Goal: Find contact information: Find contact information

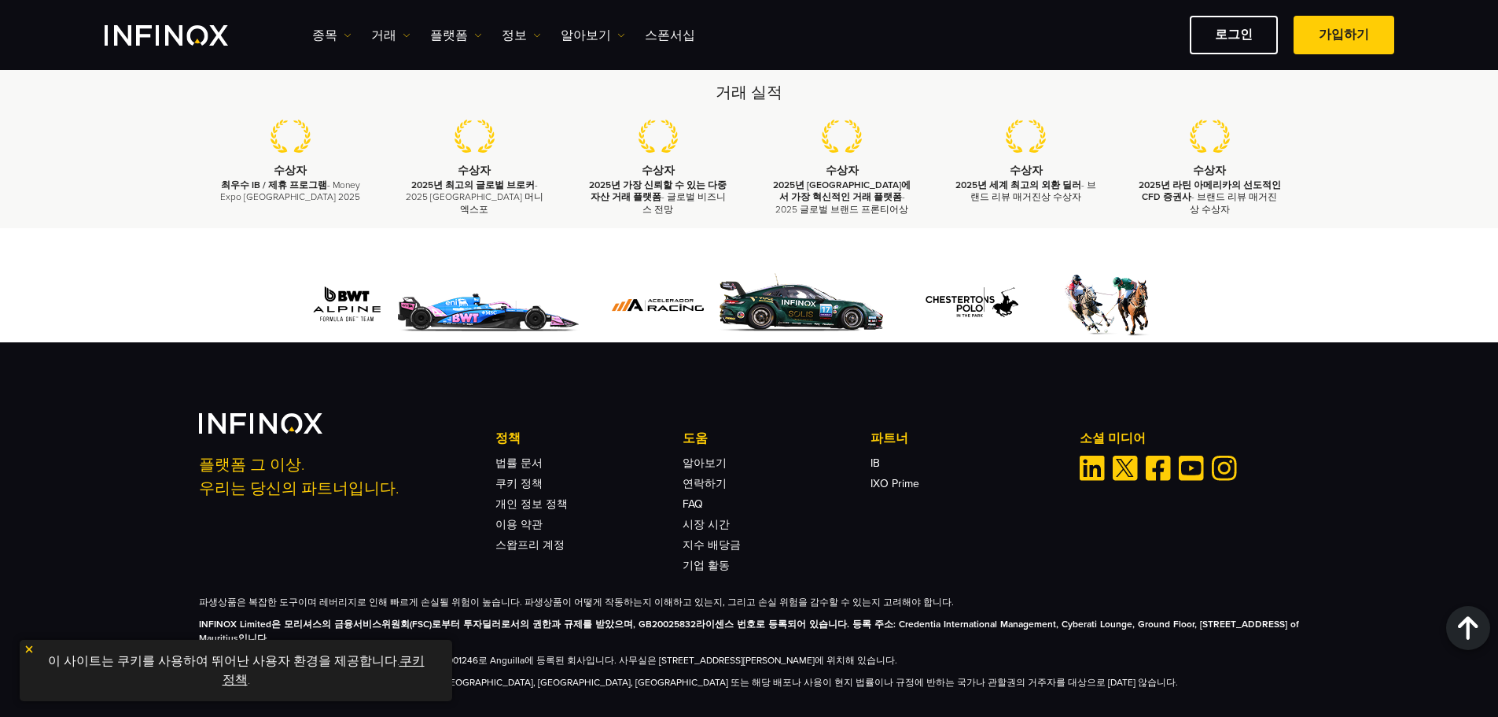
scroll to position [4630, 0]
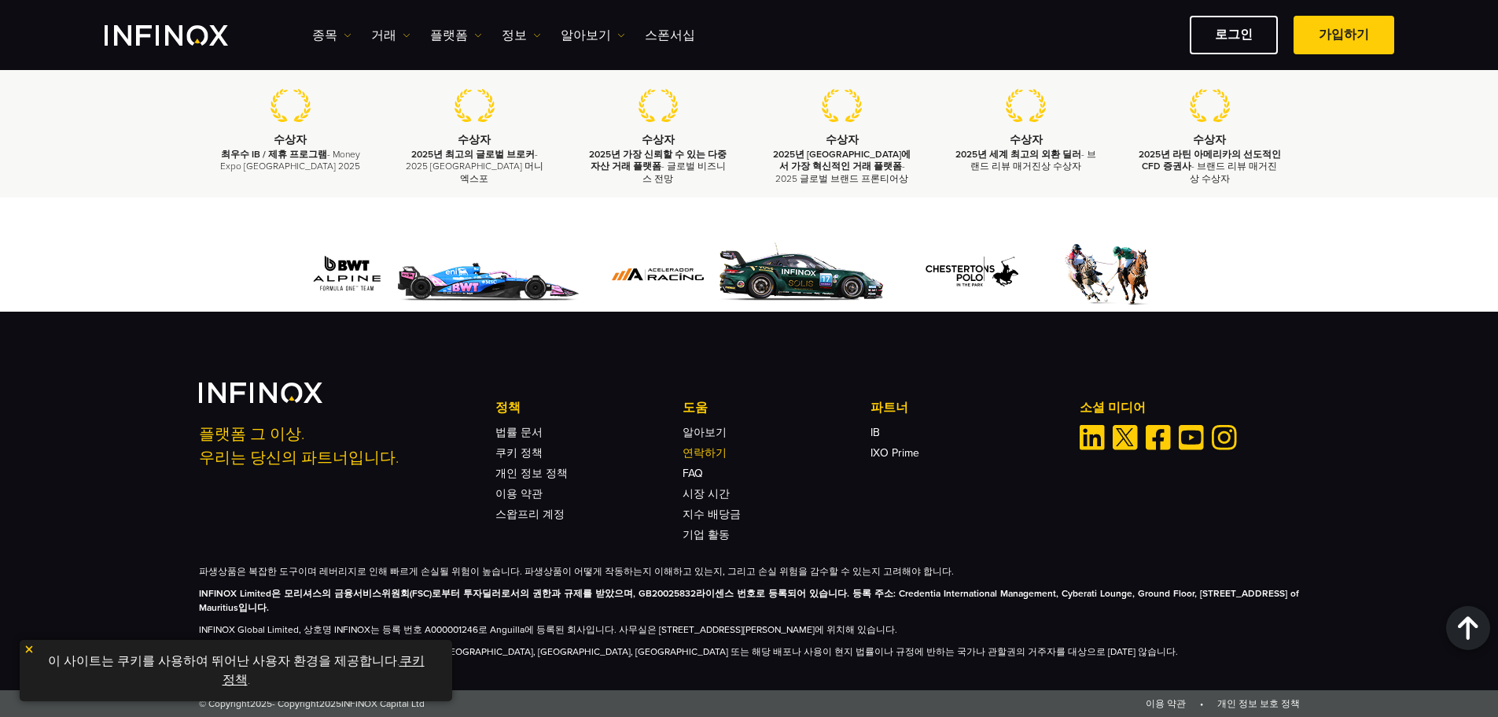
click at [698, 448] on link "연락하기" at bounding box center [705, 452] width 44 height 13
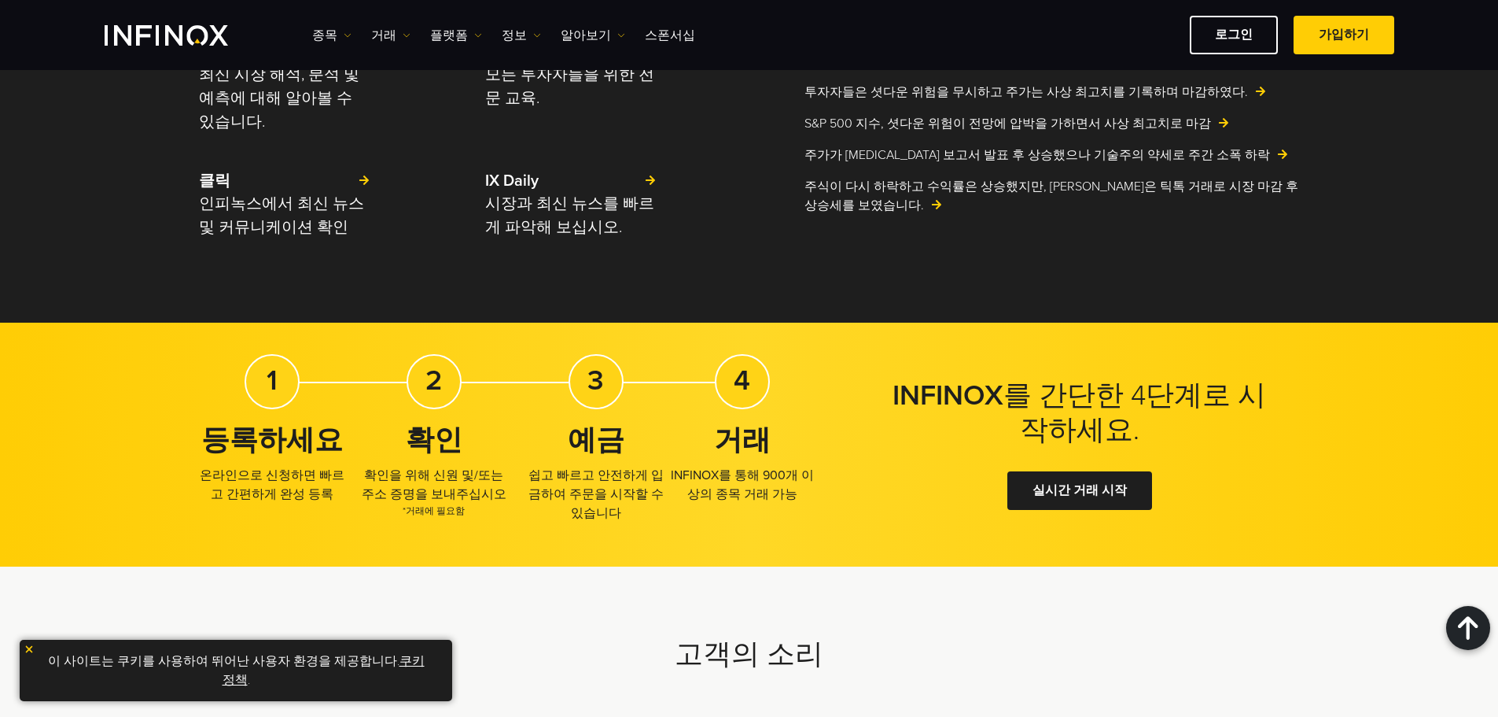
scroll to position [3607, 0]
